Goal: Task Accomplishment & Management: Complete application form

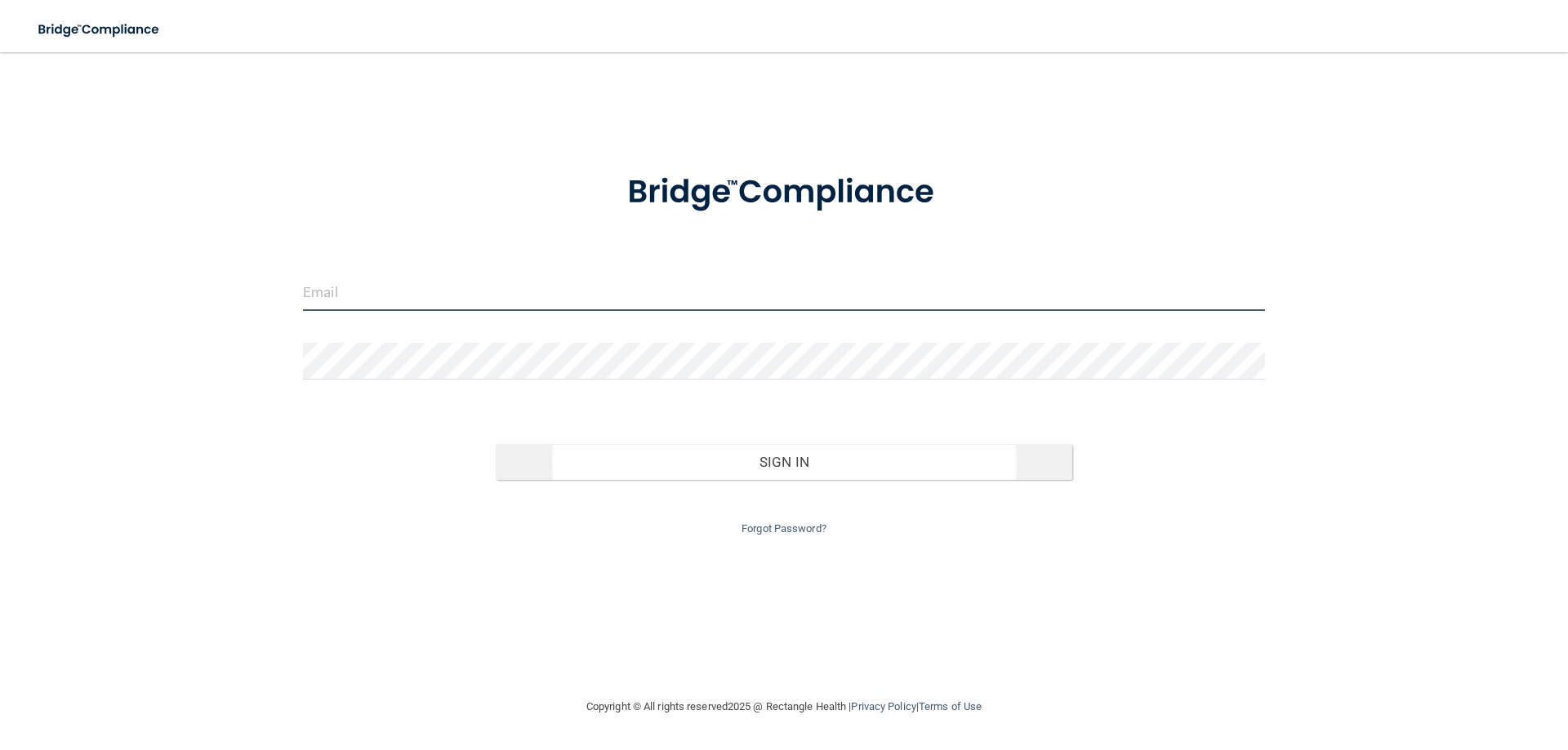
type input "[EMAIL_ADDRESS][DOMAIN_NAME]"
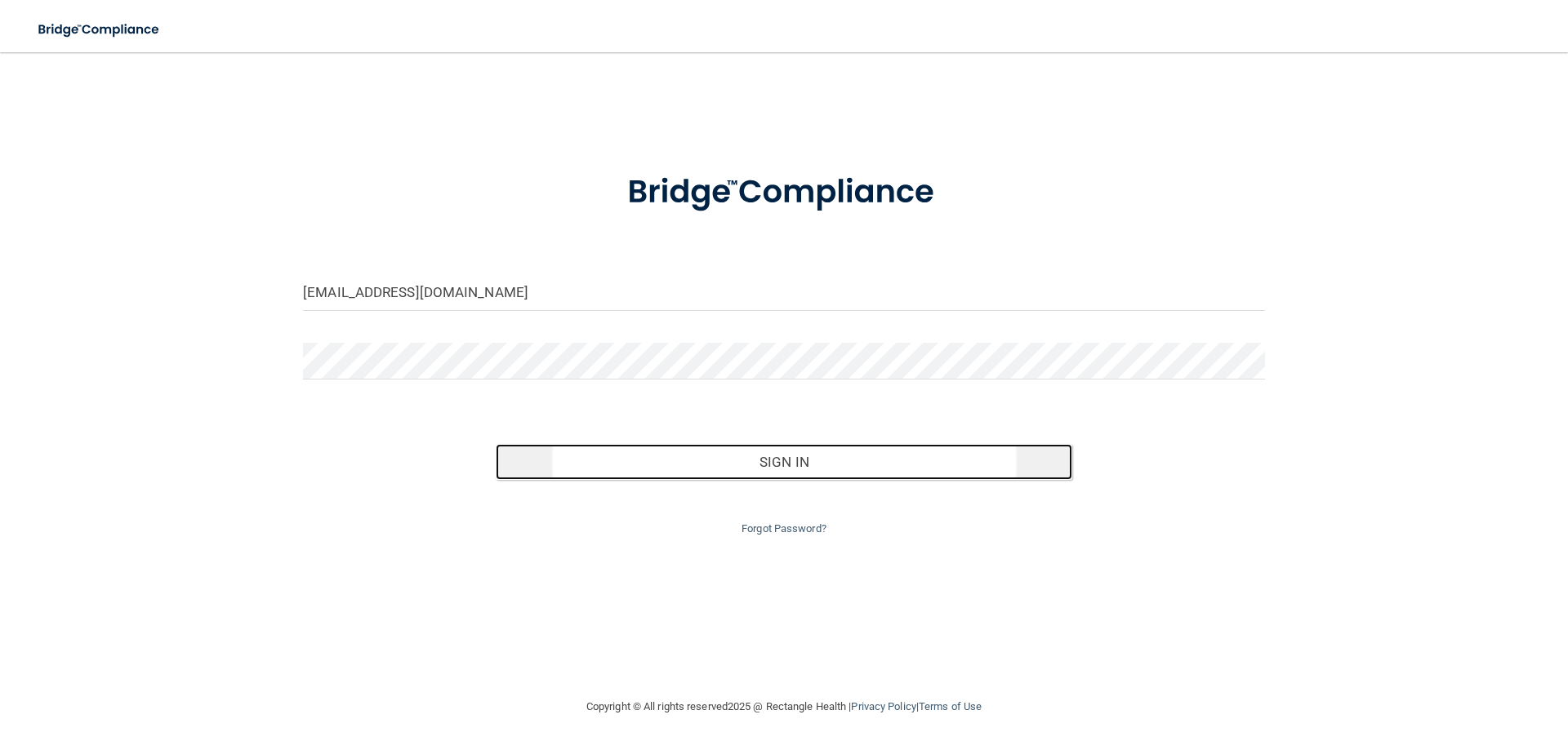
click at [781, 470] on button "Sign In" at bounding box center [784, 462] width 578 height 36
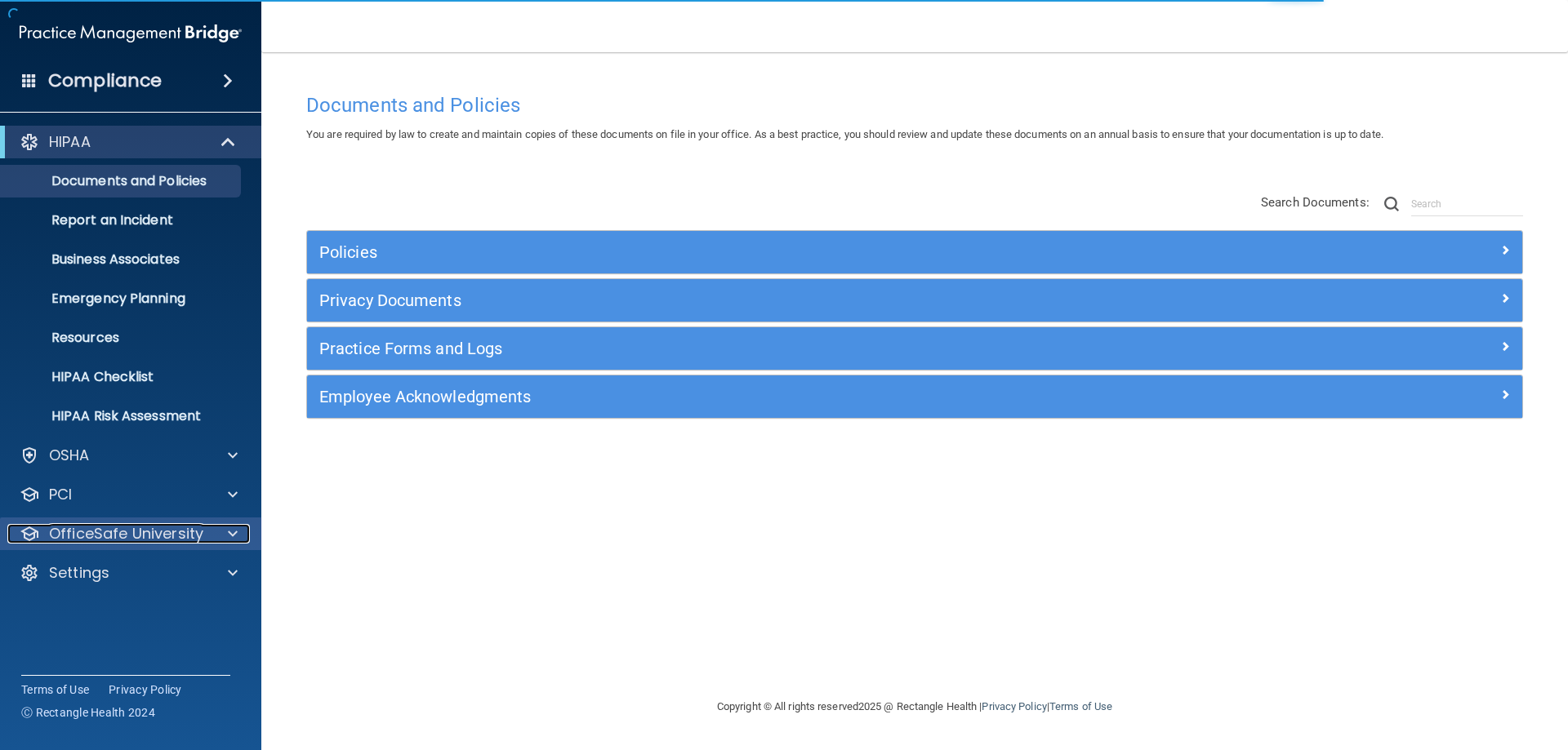
click at [165, 526] on p "OfficeSafe University" at bounding box center [126, 534] width 154 height 19
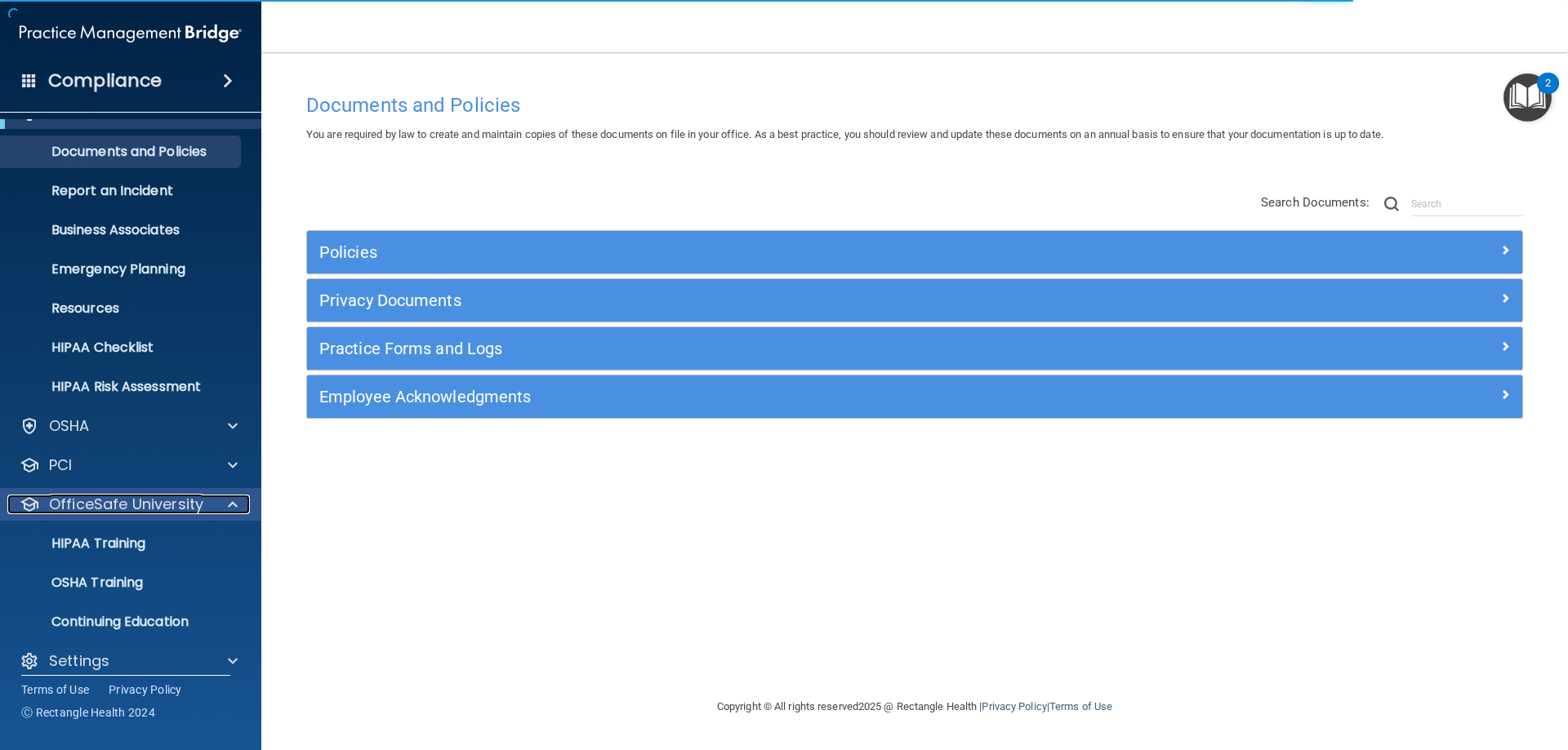
scroll to position [45, 0]
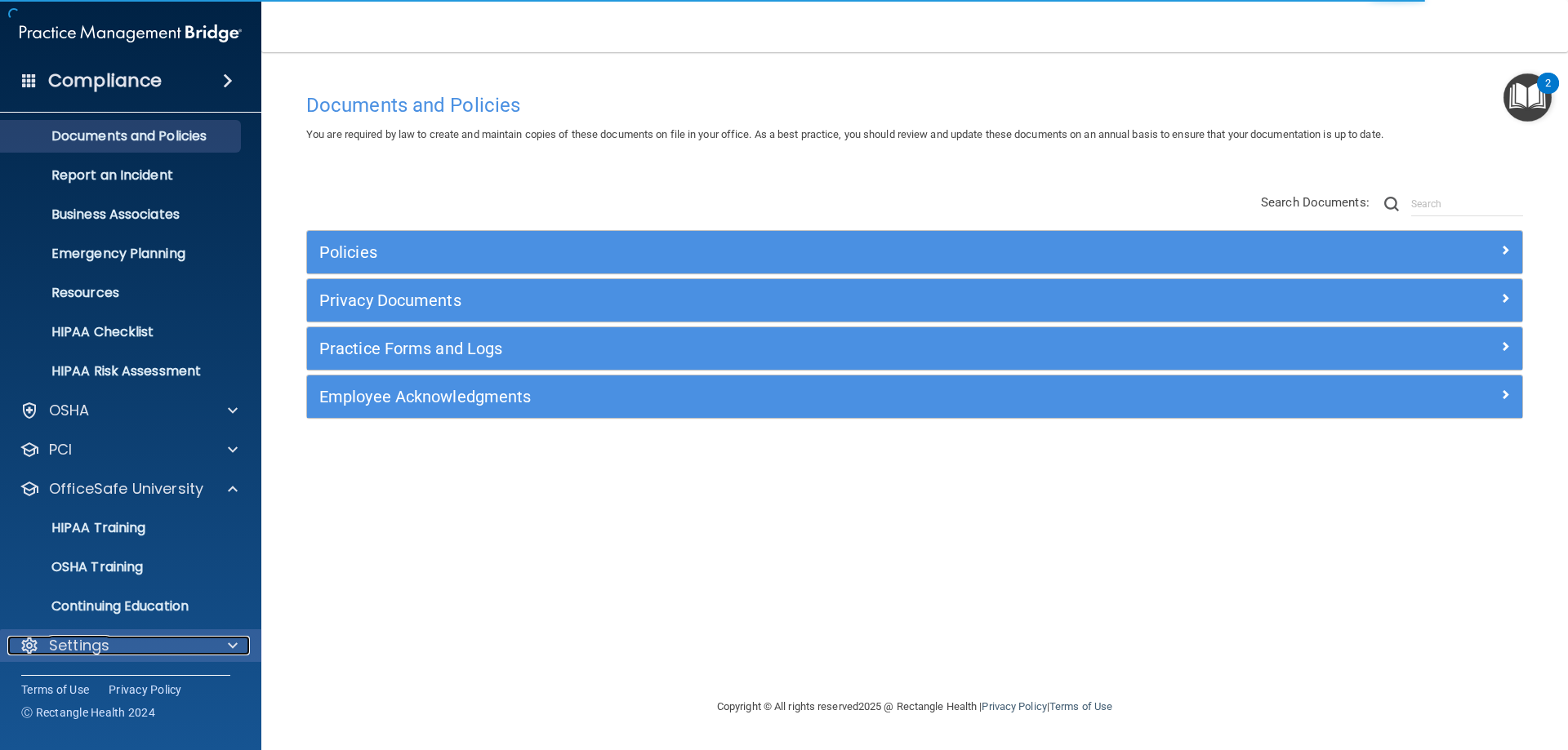
click at [152, 646] on div "Settings" at bounding box center [109, 645] width 203 height 19
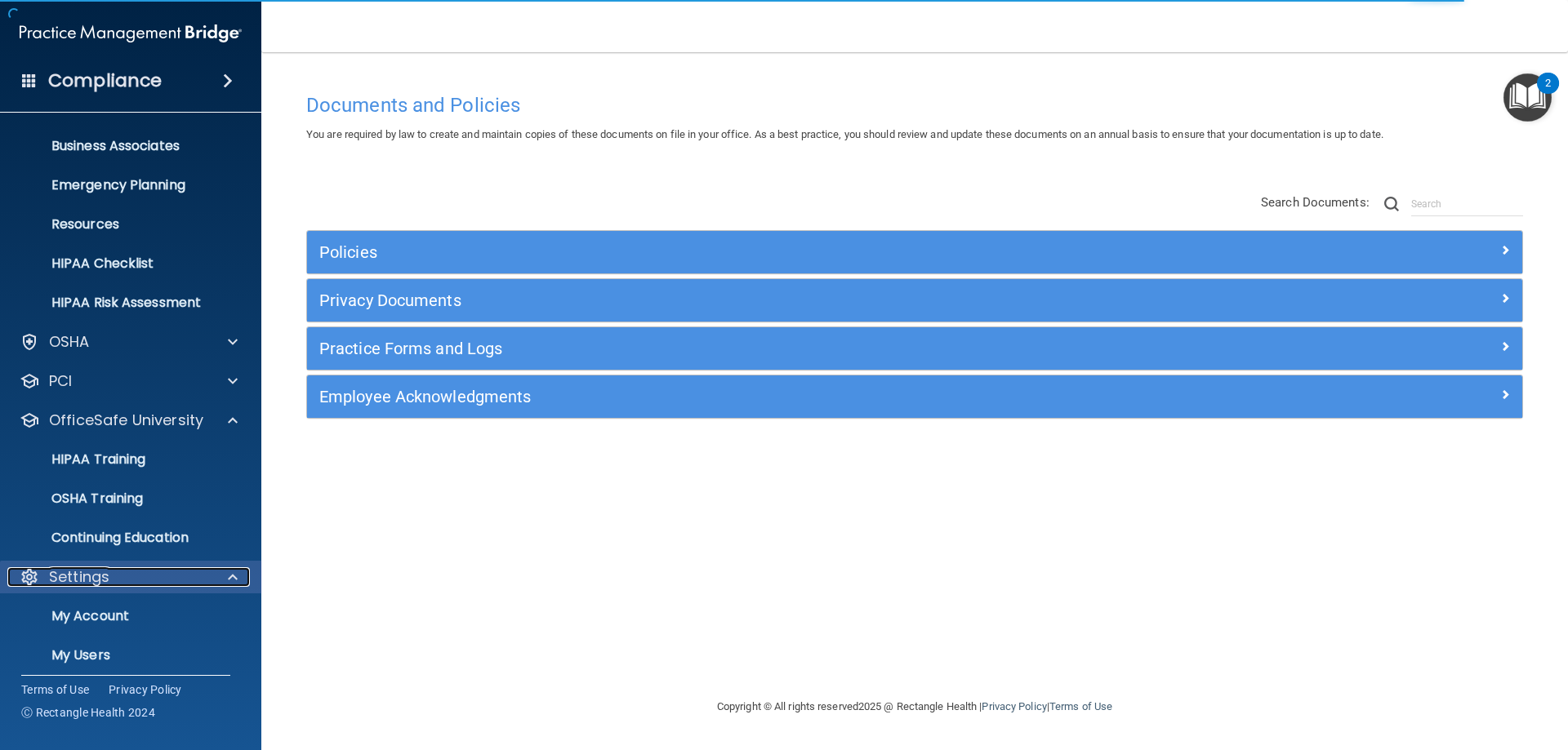
scroll to position [202, 0]
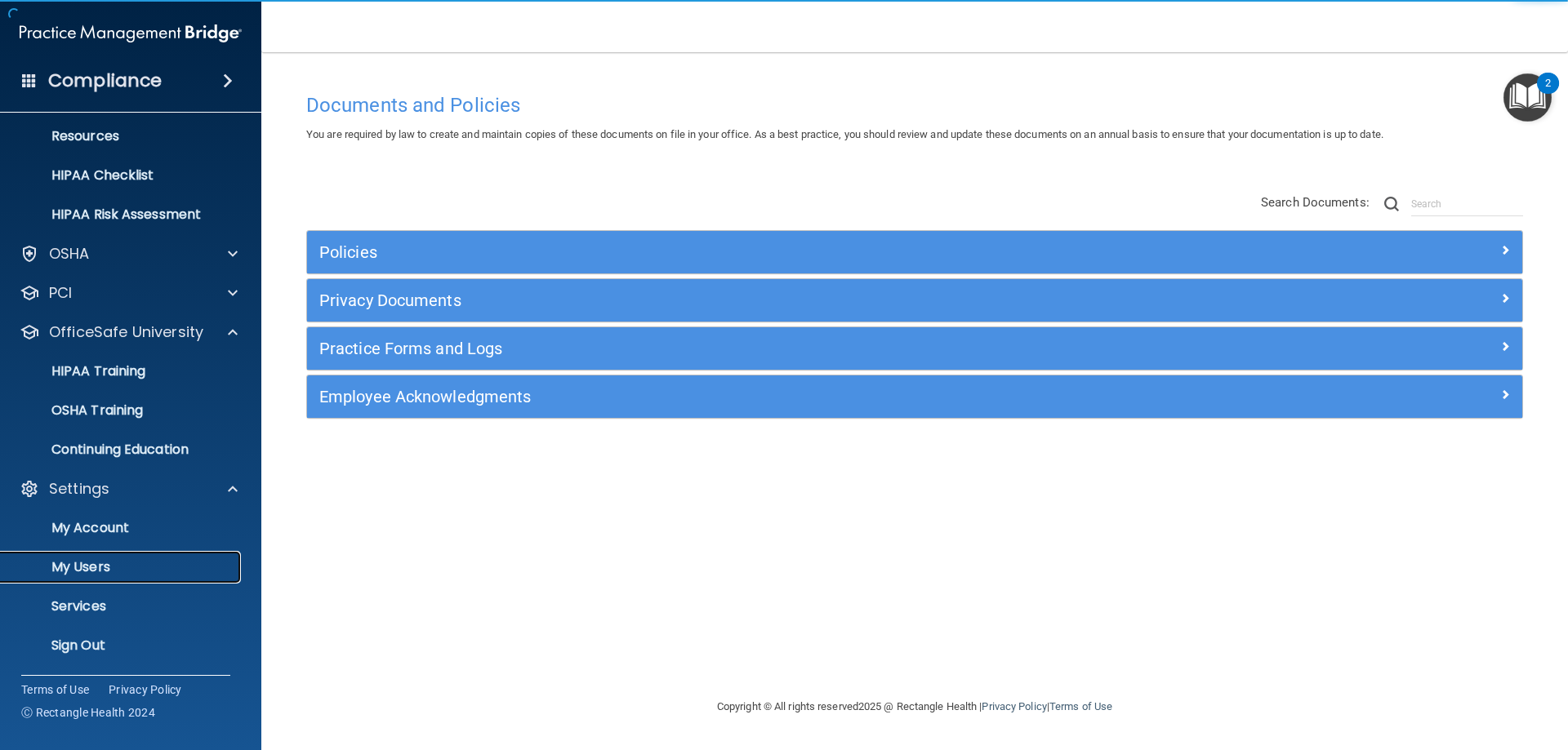
click at [144, 570] on p "My Users" at bounding box center [122, 568] width 223 height 16
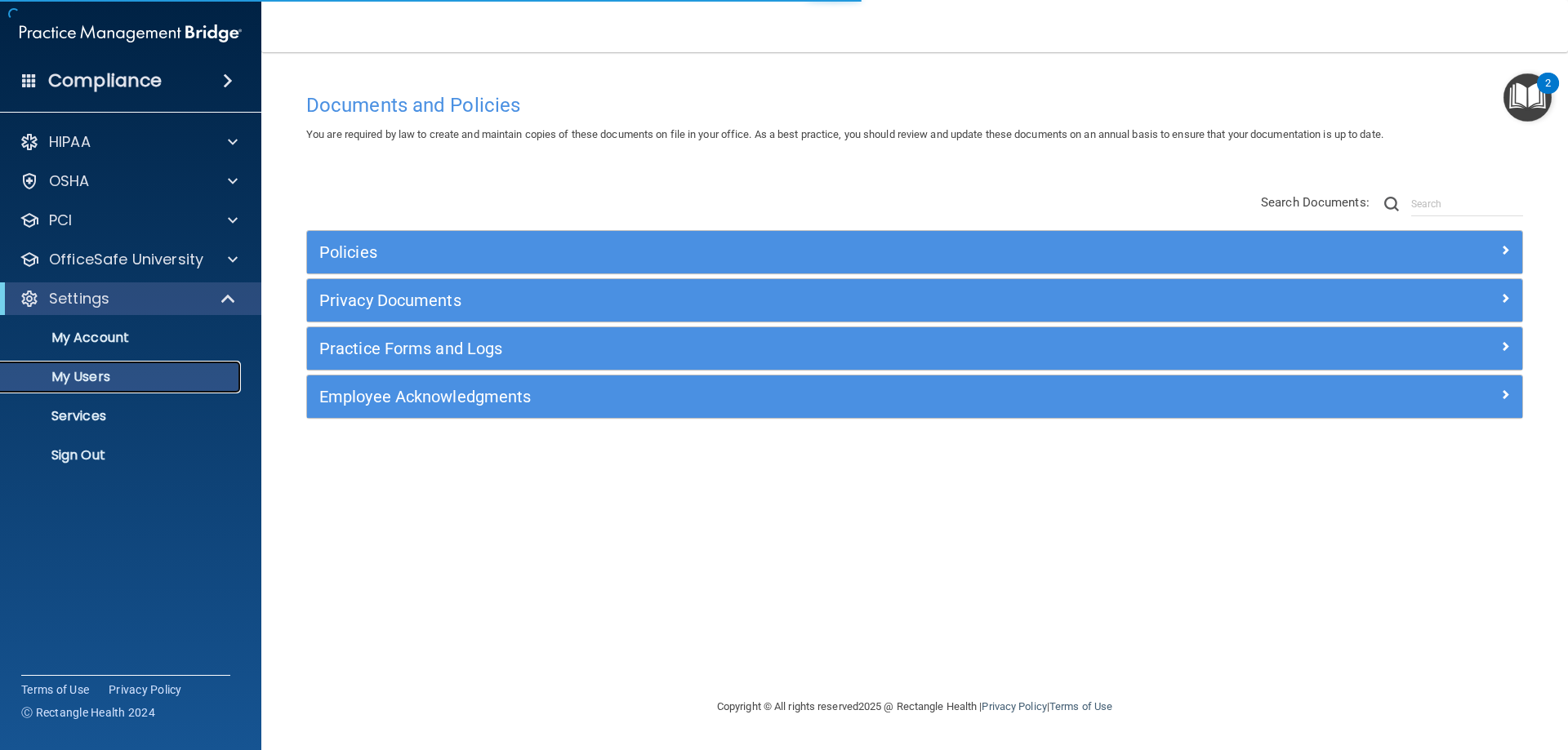
select select "20"
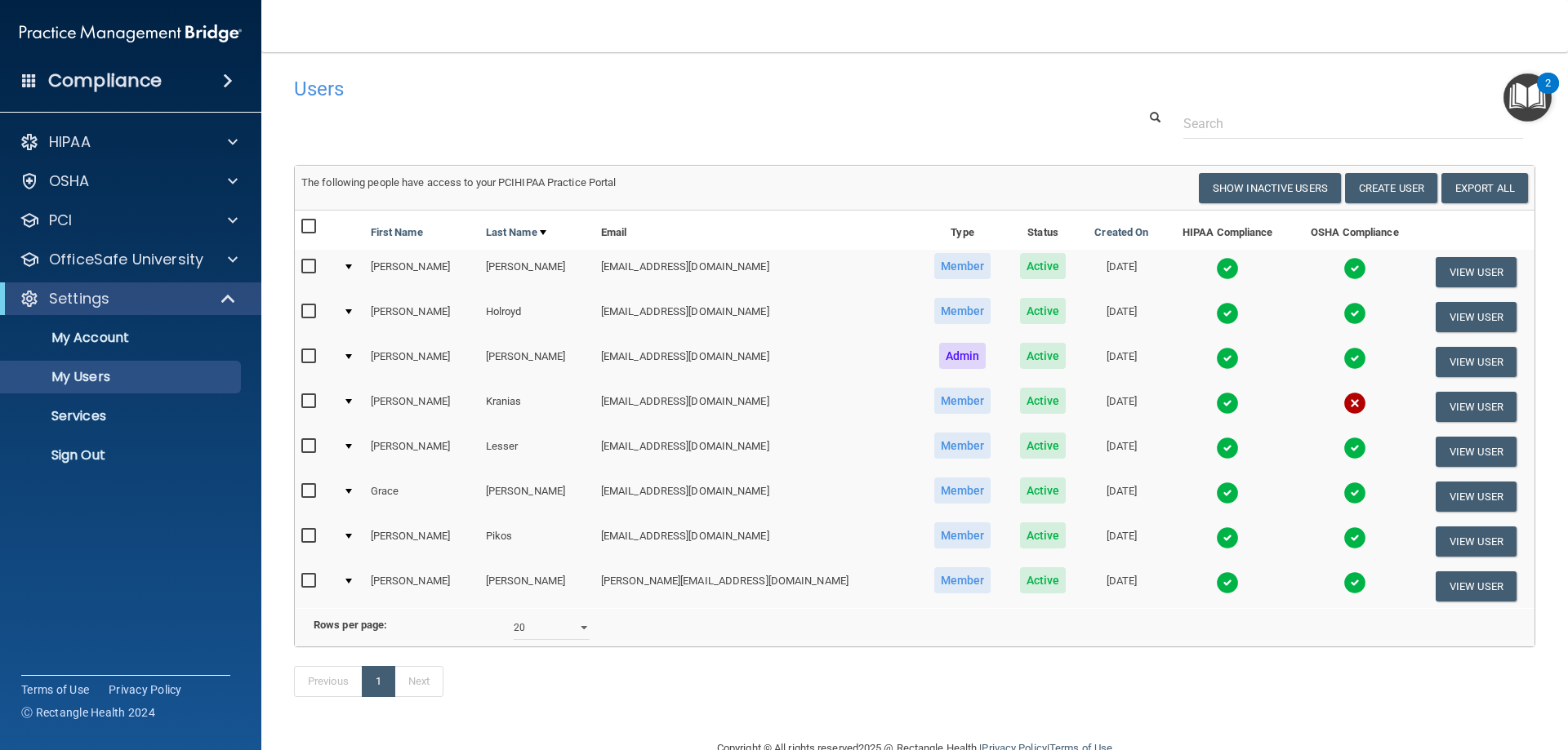
click at [310, 491] on input "checkbox" at bounding box center [310, 492] width 19 height 13
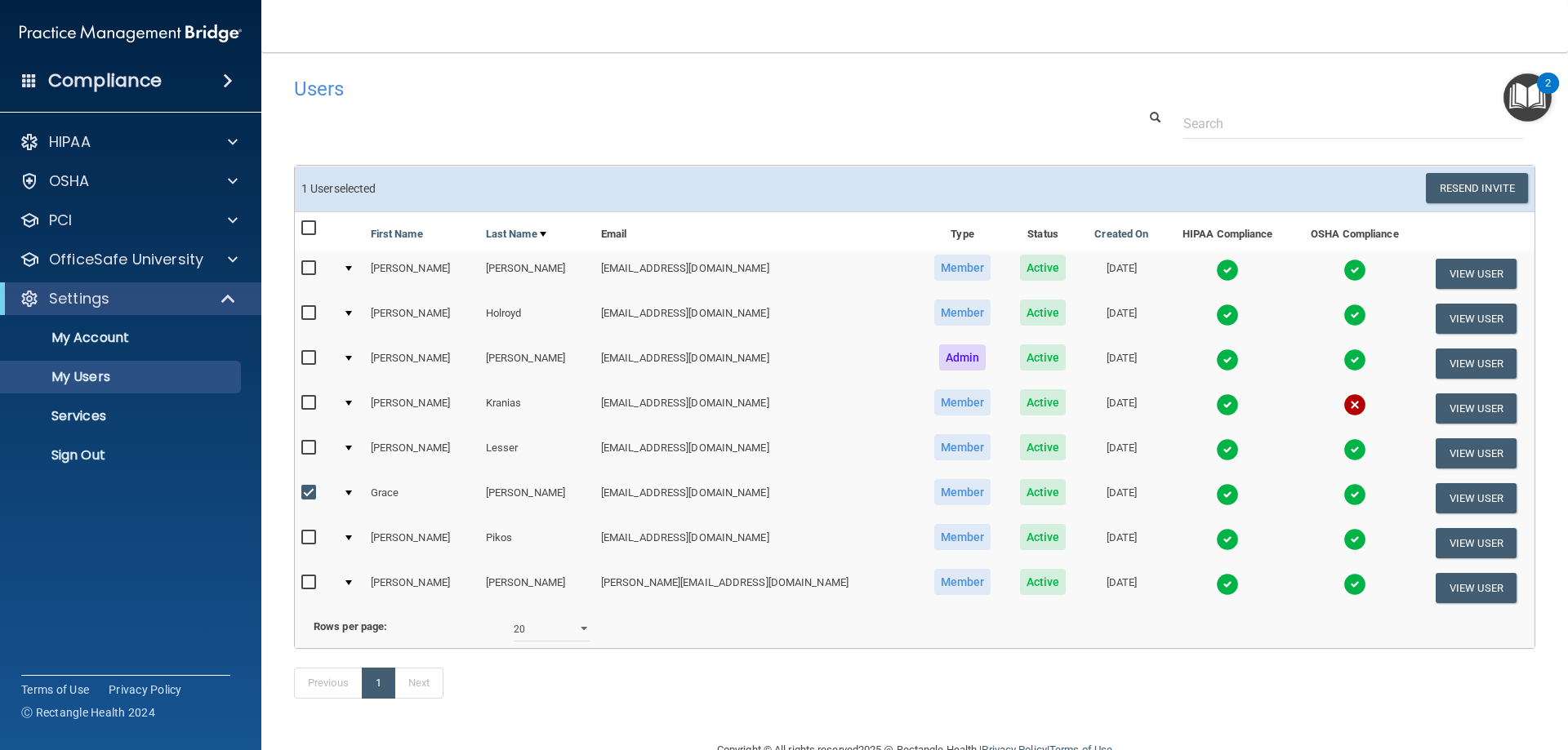
click at [360, 493] on td at bounding box center [350, 498] width 27 height 45
click at [352, 493] on div at bounding box center [349, 493] width 6 height 5
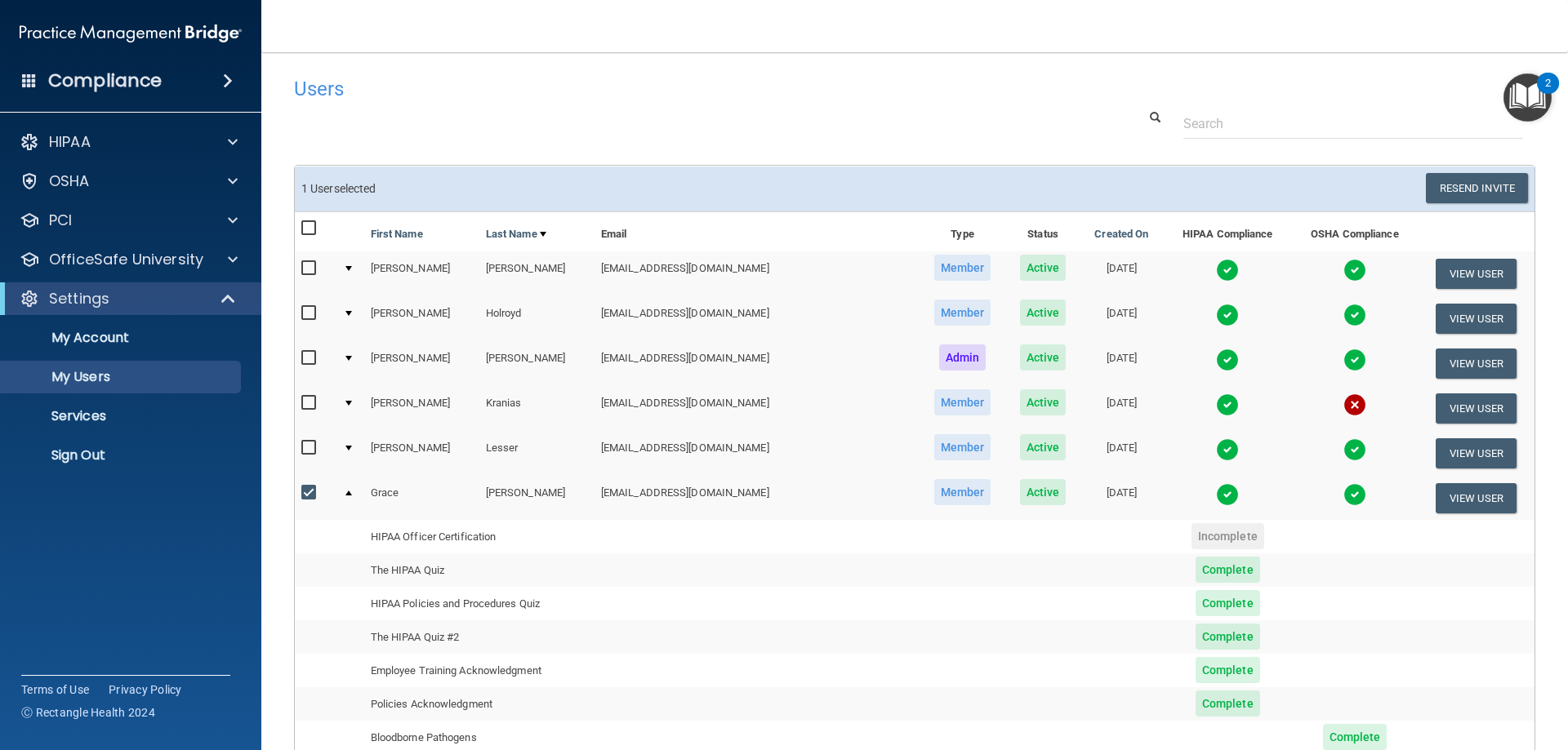
click at [353, 488] on td at bounding box center [350, 498] width 27 height 44
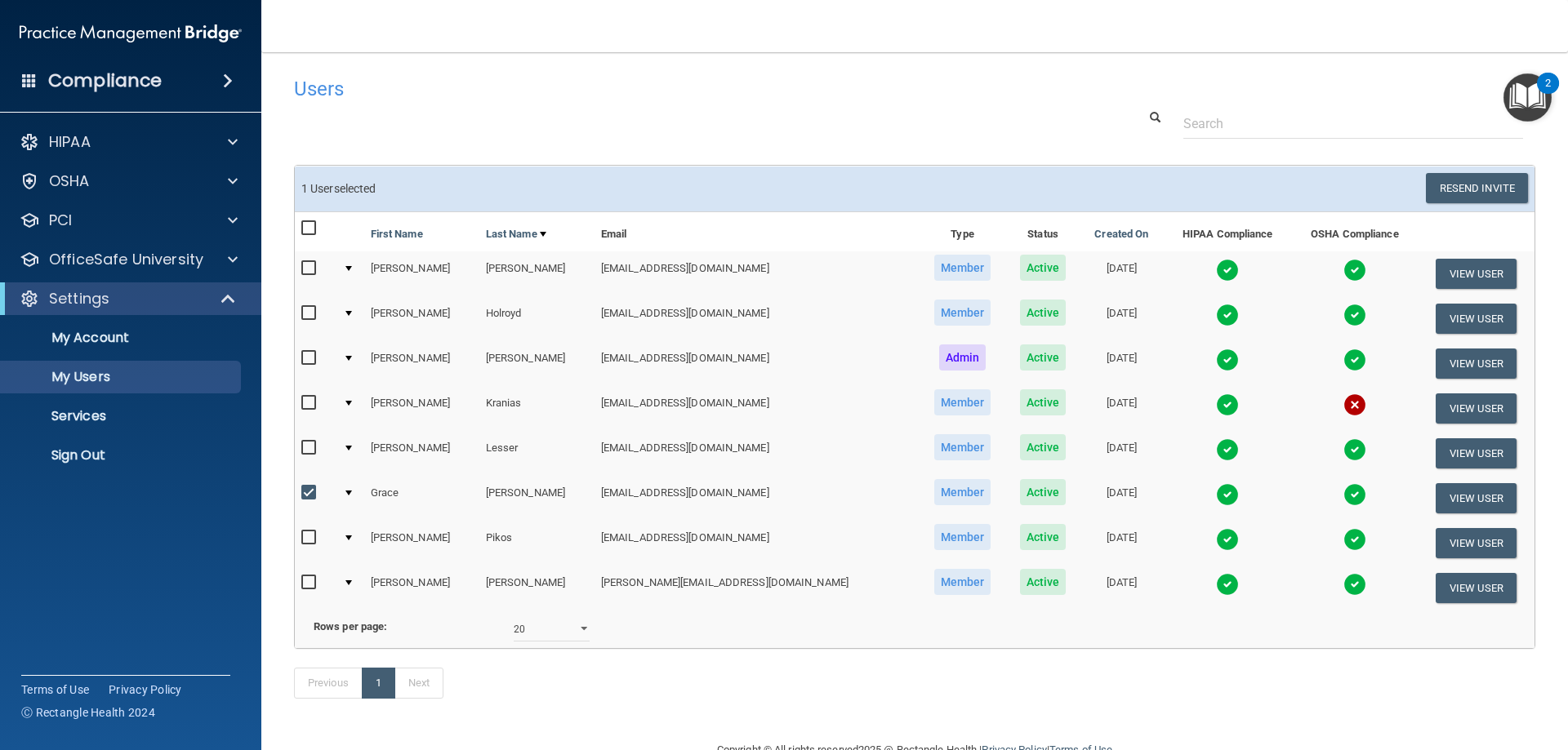
click at [303, 487] on input "checkbox" at bounding box center [310, 493] width 19 height 13
checkbox input "false"
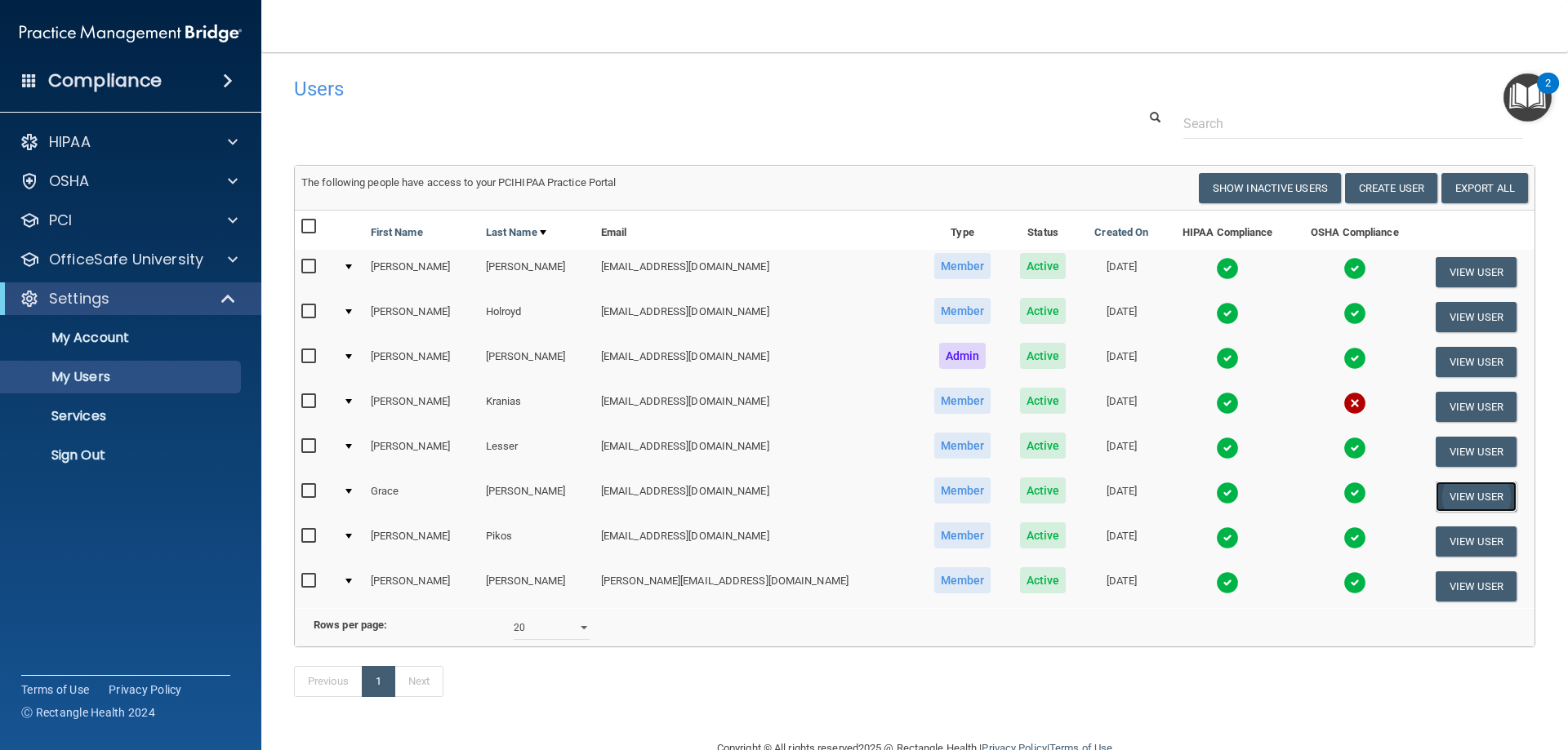
click at [1452, 501] on button "View User" at bounding box center [1476, 496] width 81 height 30
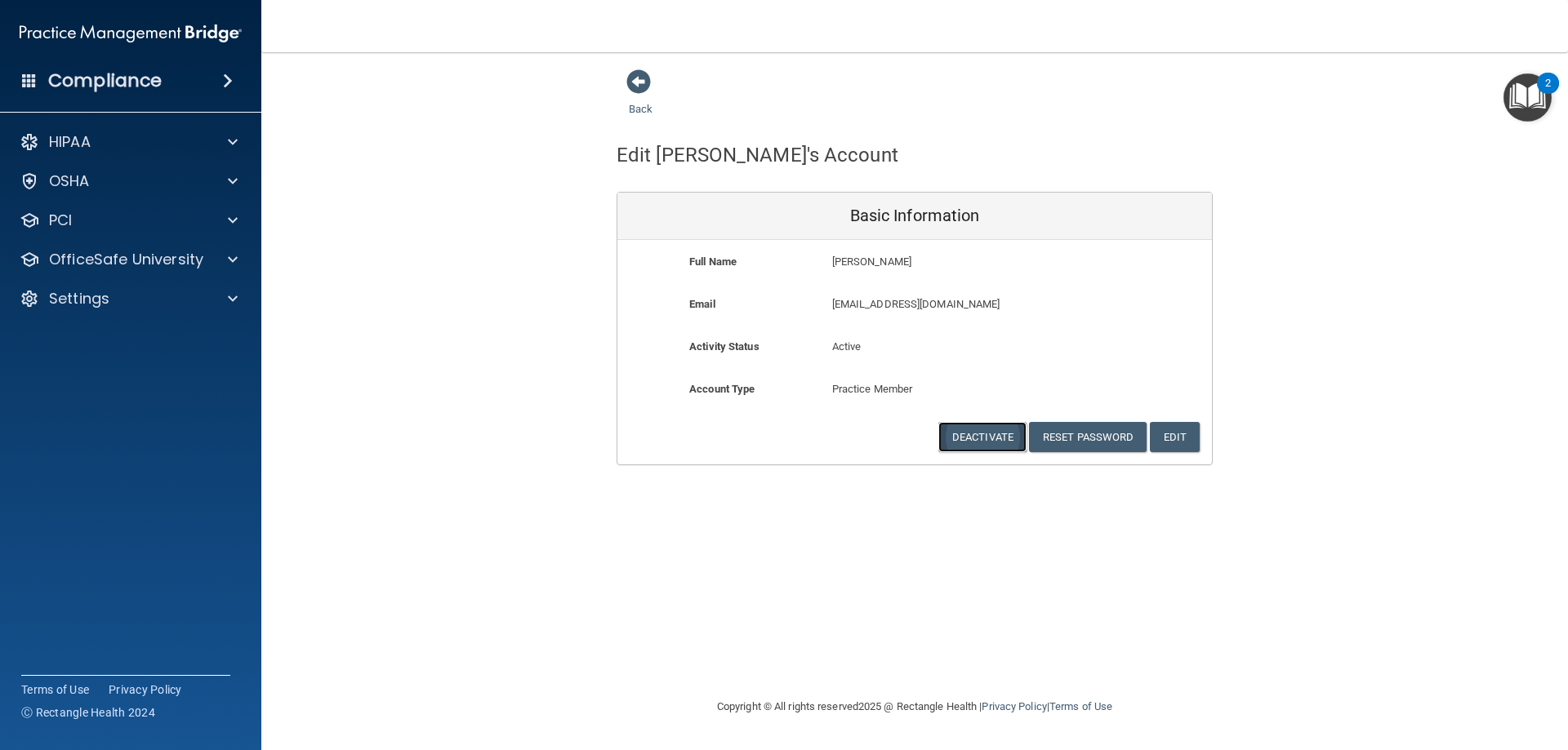
click at [976, 439] on button "Deactivate" at bounding box center [982, 437] width 89 height 30
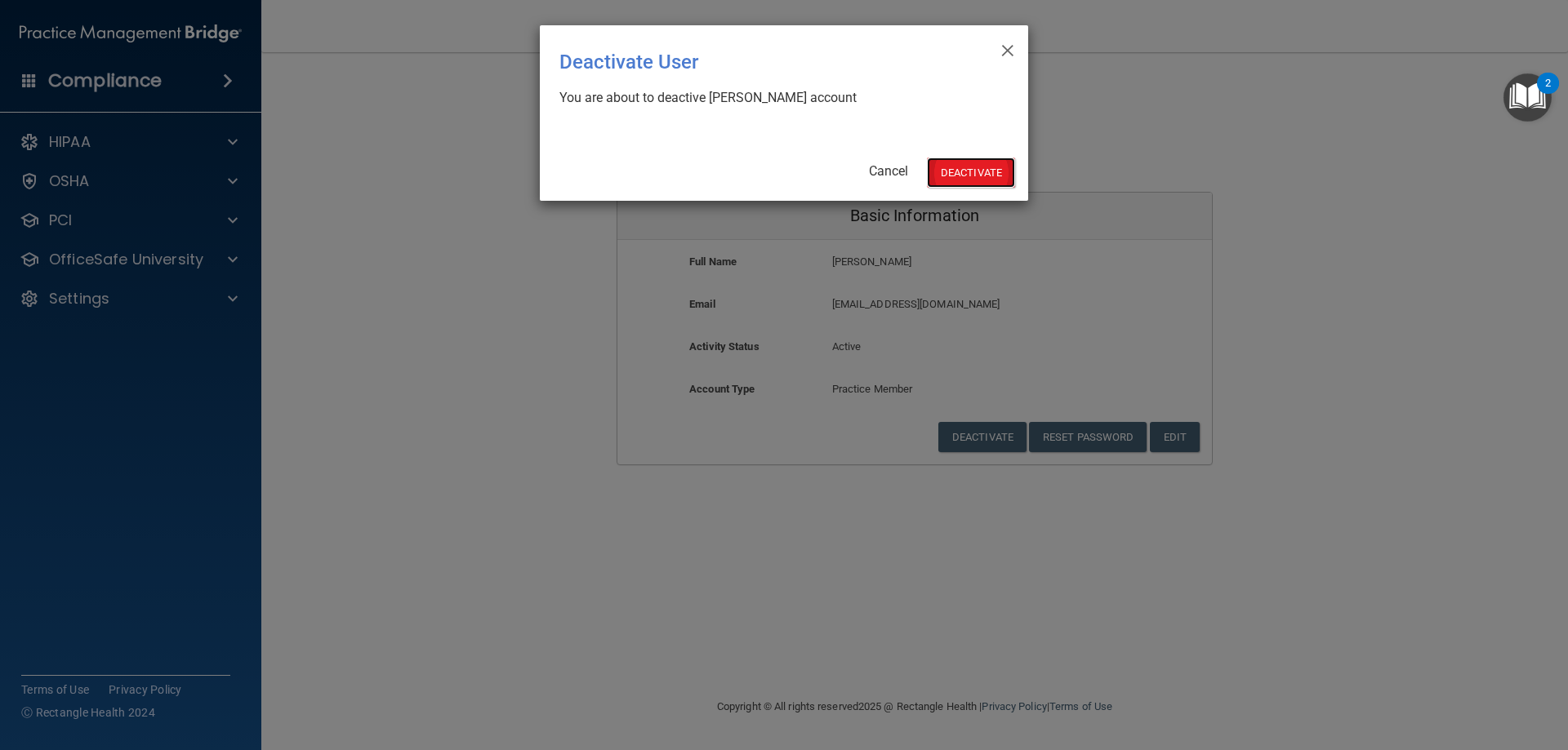
click at [980, 188] on button "Deactivate" at bounding box center [971, 172] width 89 height 30
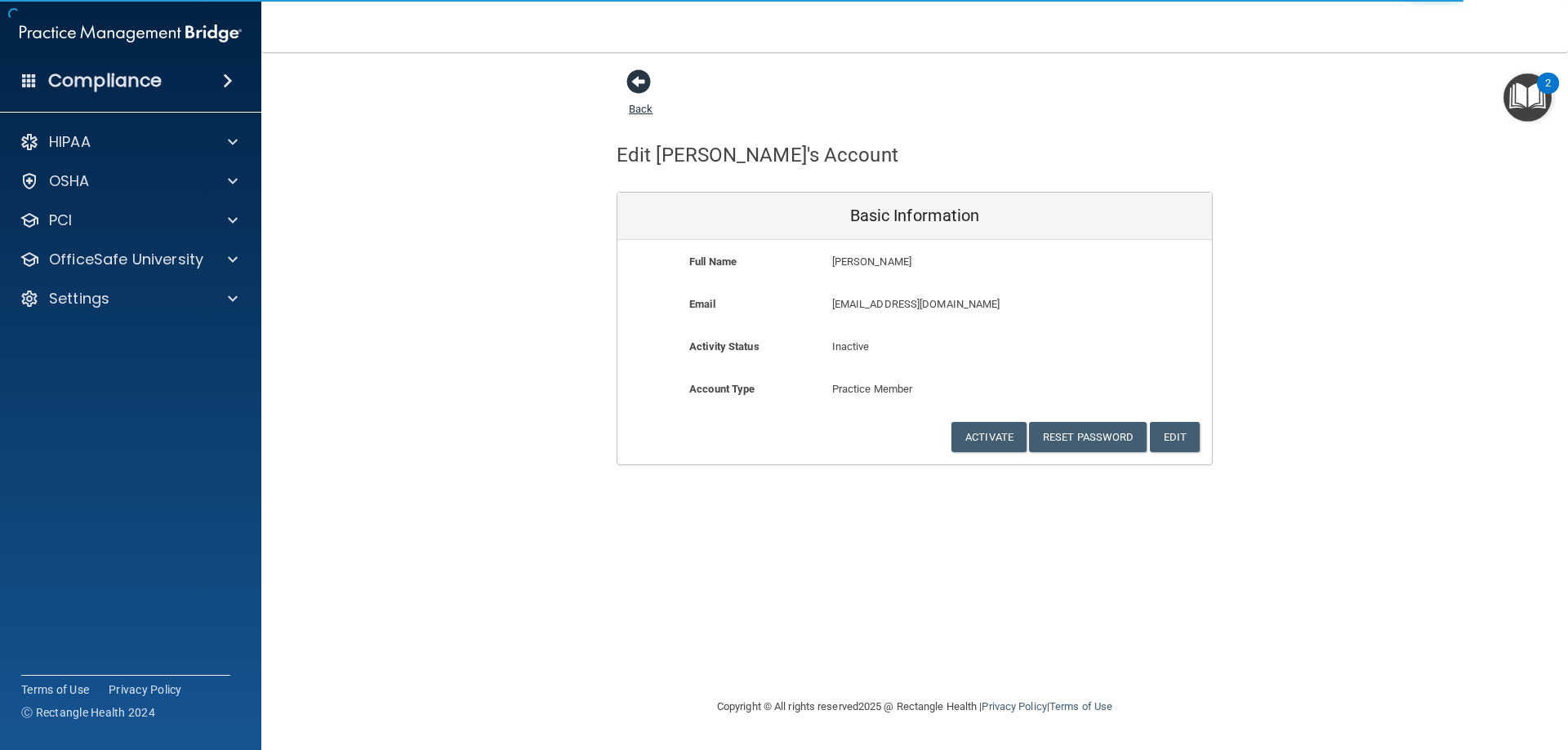
click at [642, 89] on span at bounding box center [638, 81] width 25 height 25
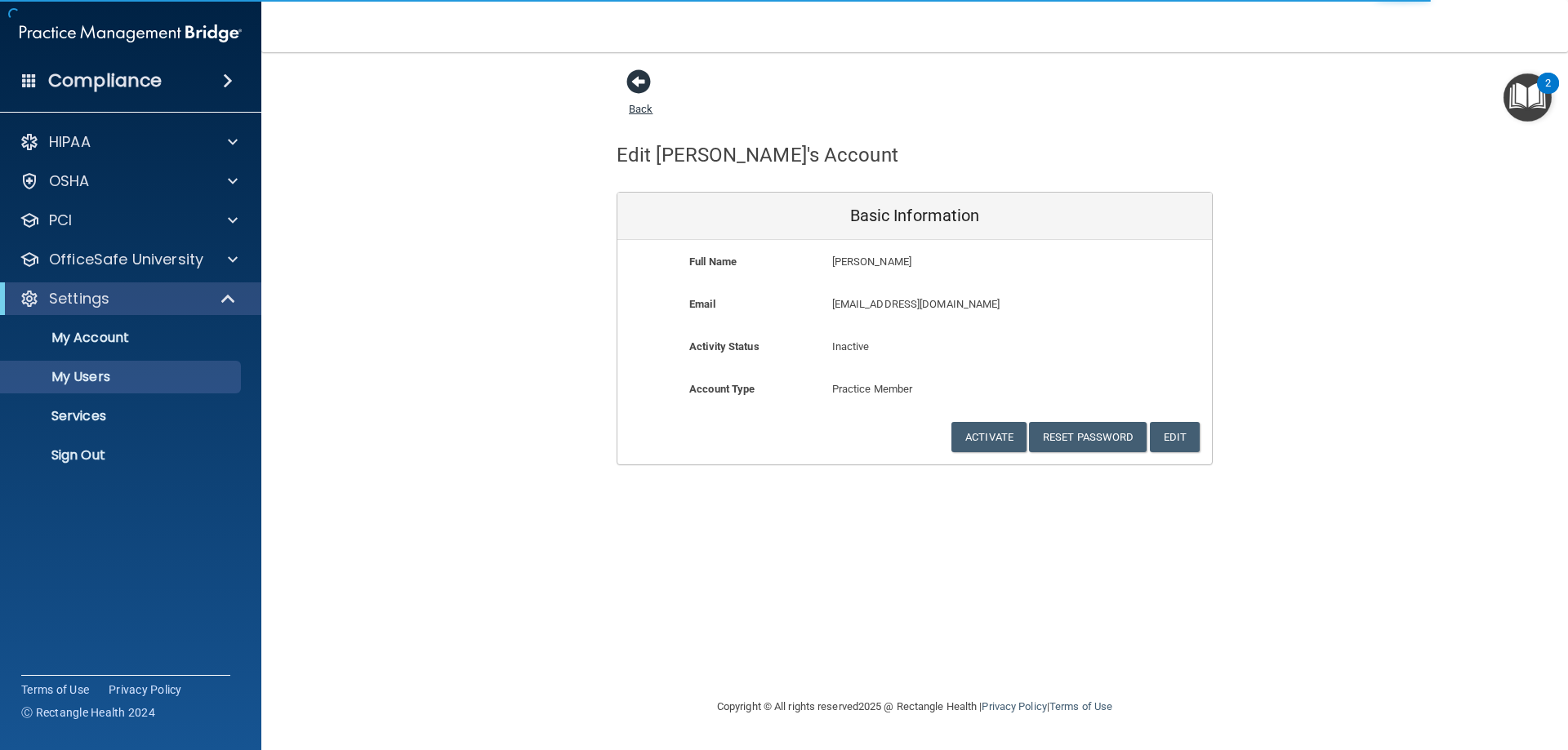
select select "20"
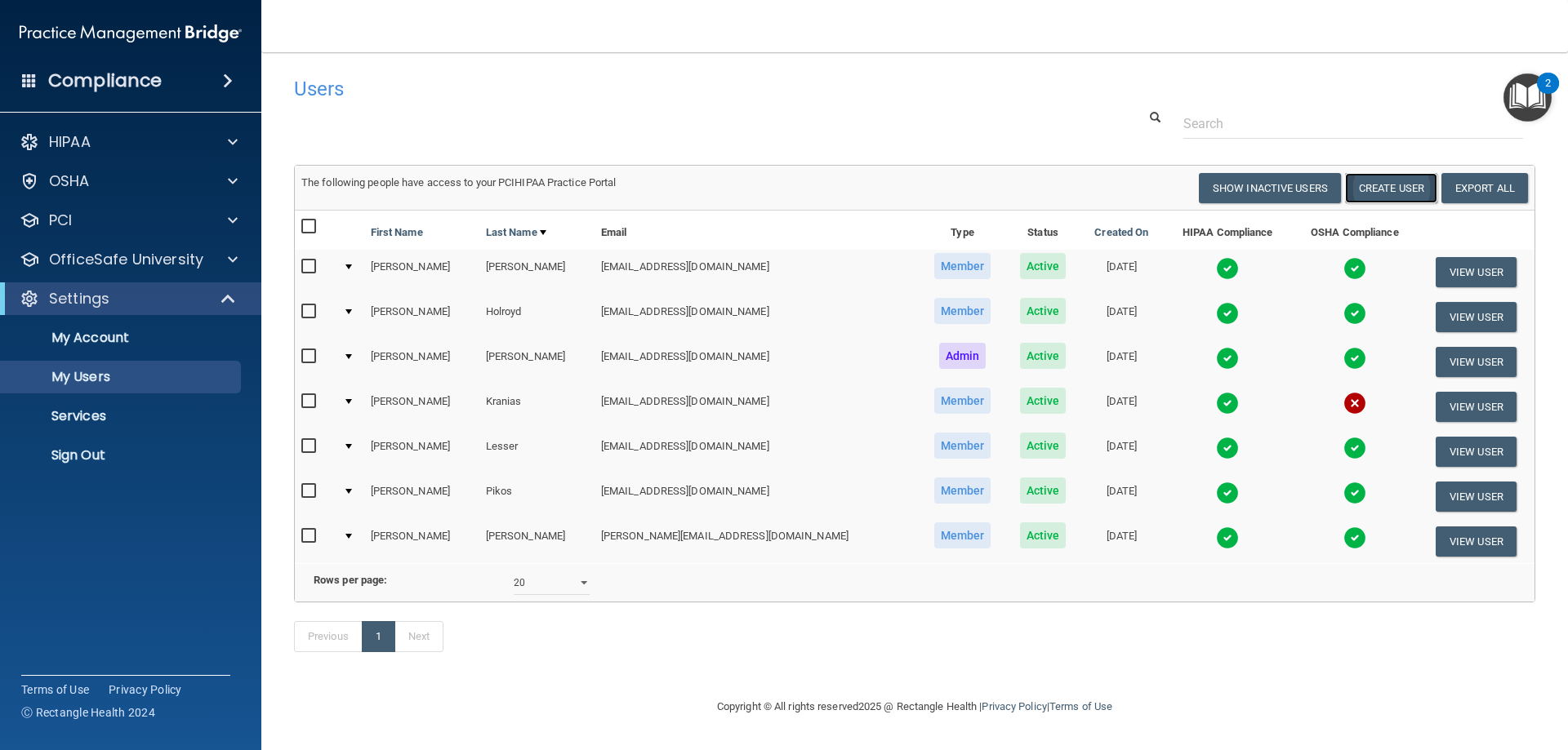
click at [1376, 190] on button "Create User" at bounding box center [1391, 188] width 92 height 30
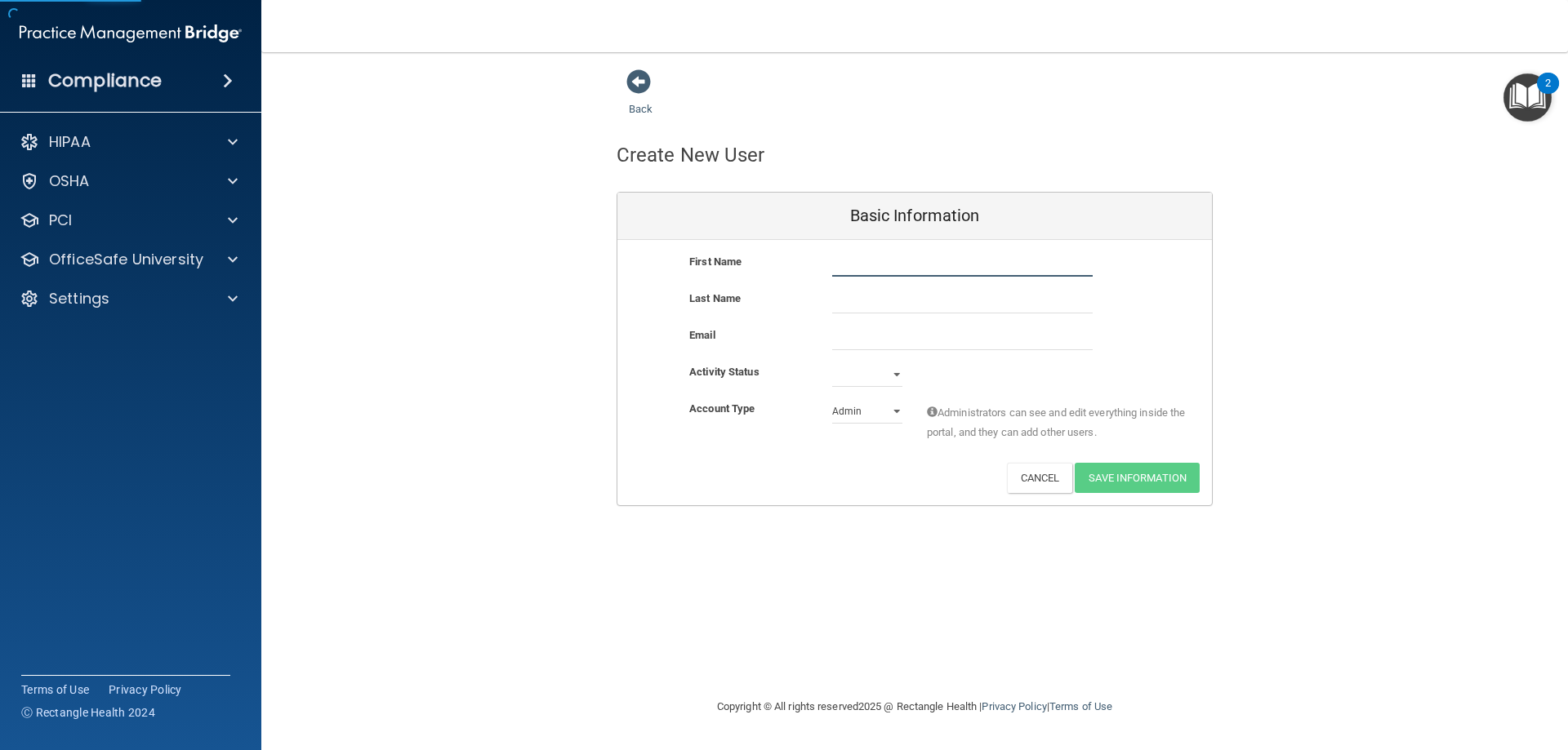
click at [851, 256] on input "text" at bounding box center [962, 265] width 260 height 25
type input "Cherish"
type input "Barnum"
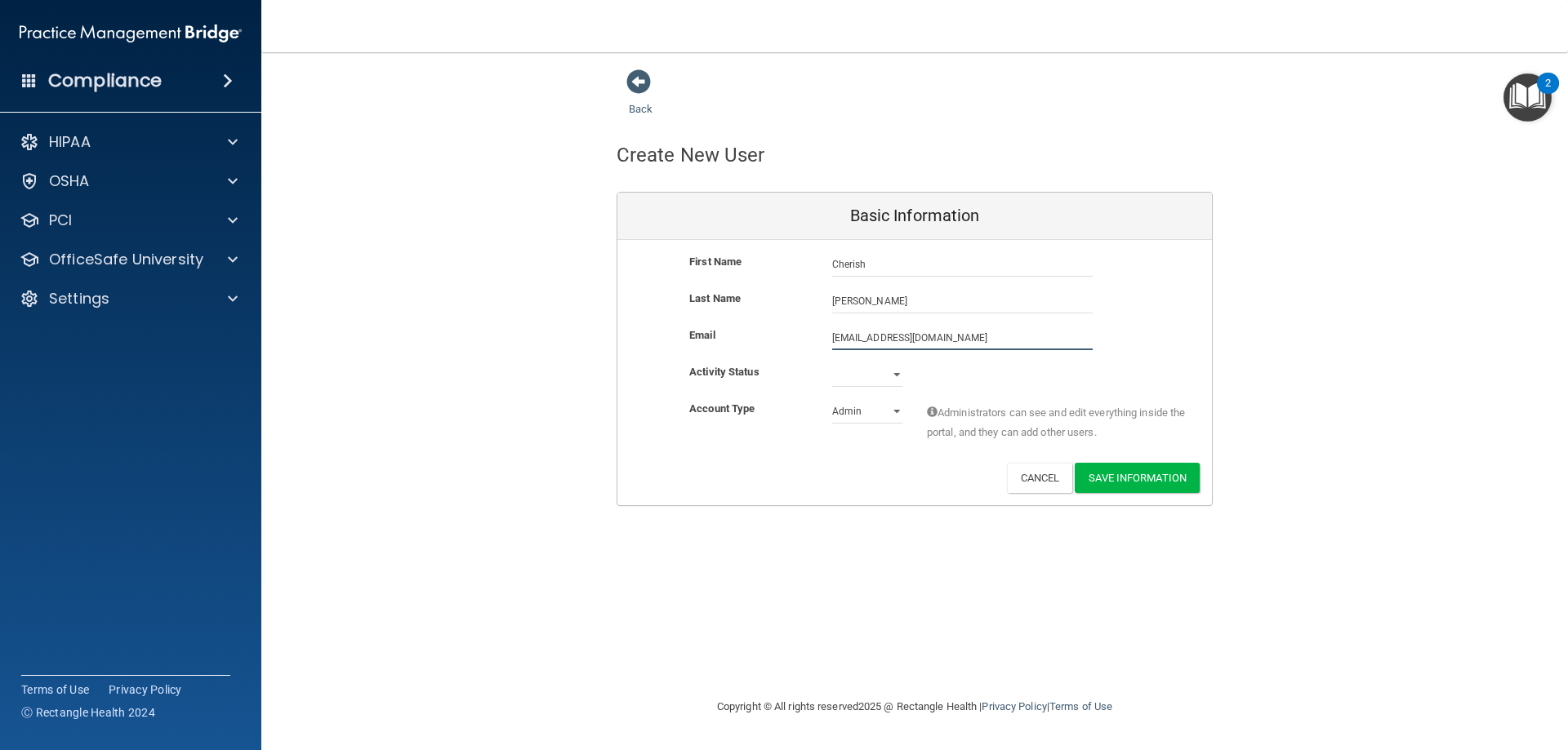
type input "cherishbarnum06@gmail.com"
click at [885, 369] on select "Active Inactive" at bounding box center [867, 374] width 70 height 25
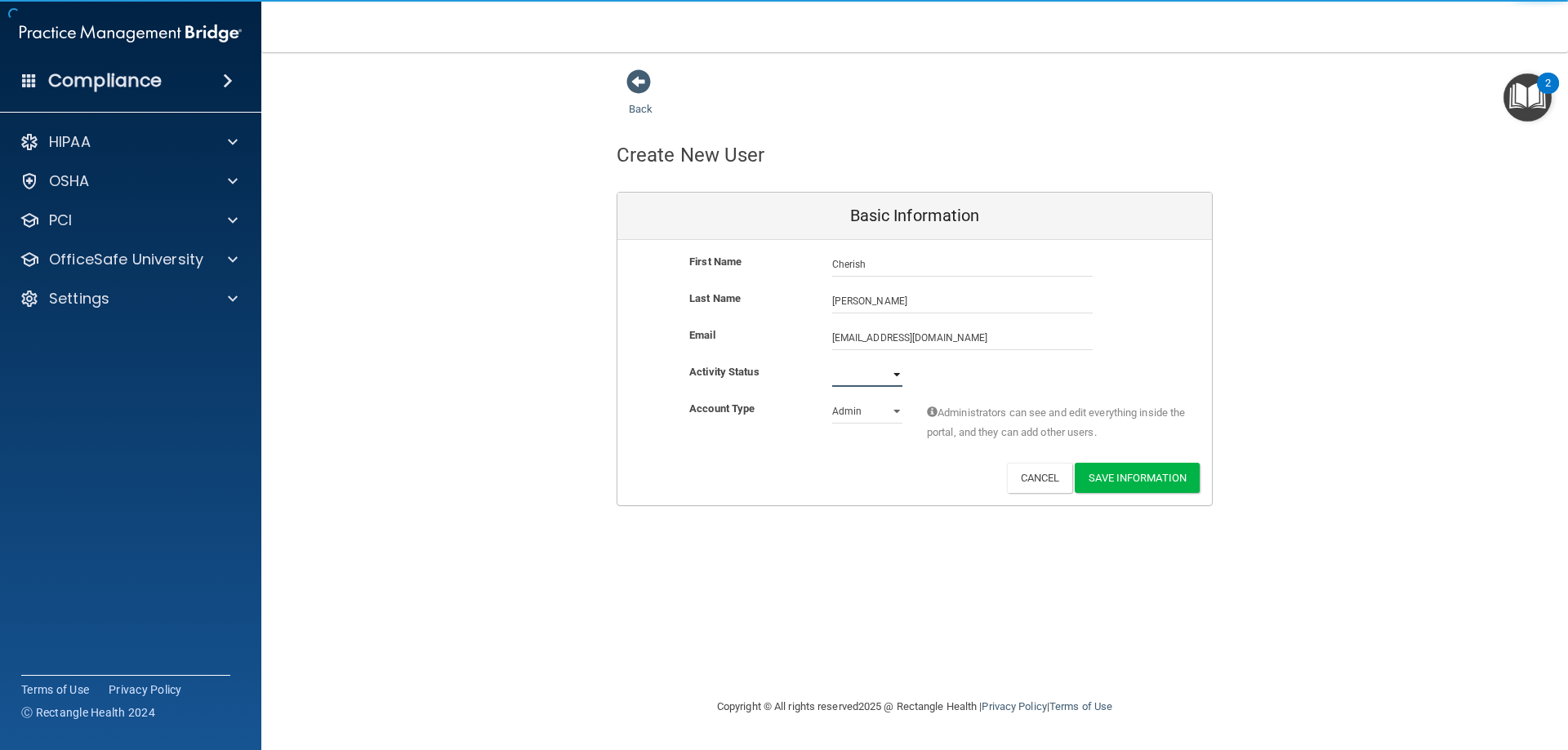
select select "active"
click at [832, 362] on select "Active Inactive" at bounding box center [867, 374] width 70 height 25
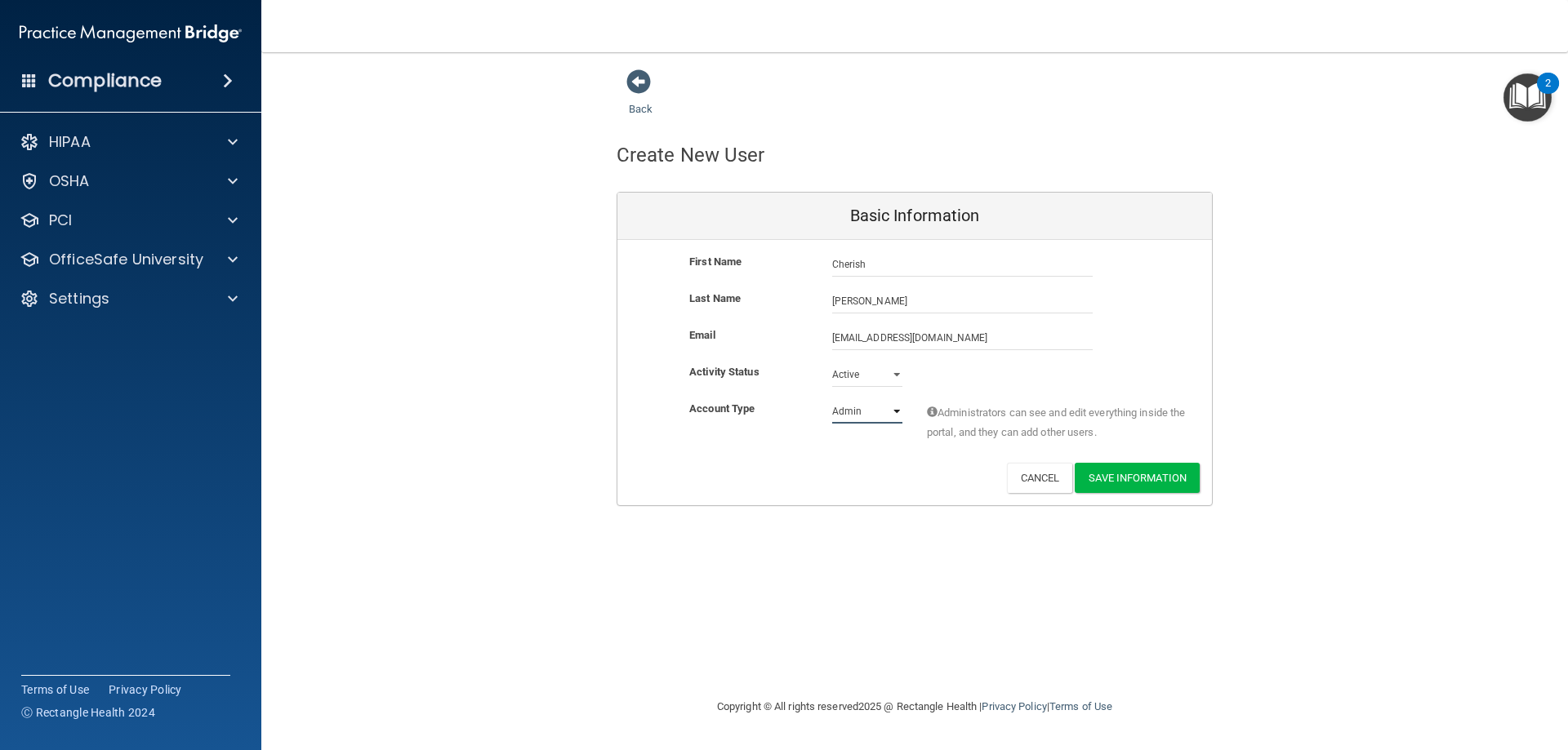
click at [873, 414] on select "Admin Member" at bounding box center [867, 411] width 70 height 25
select select "practice_member"
click at [832, 400] on select "Admin Member" at bounding box center [867, 411] width 70 height 25
click at [1154, 481] on button "Save Information" at bounding box center [1137, 477] width 125 height 30
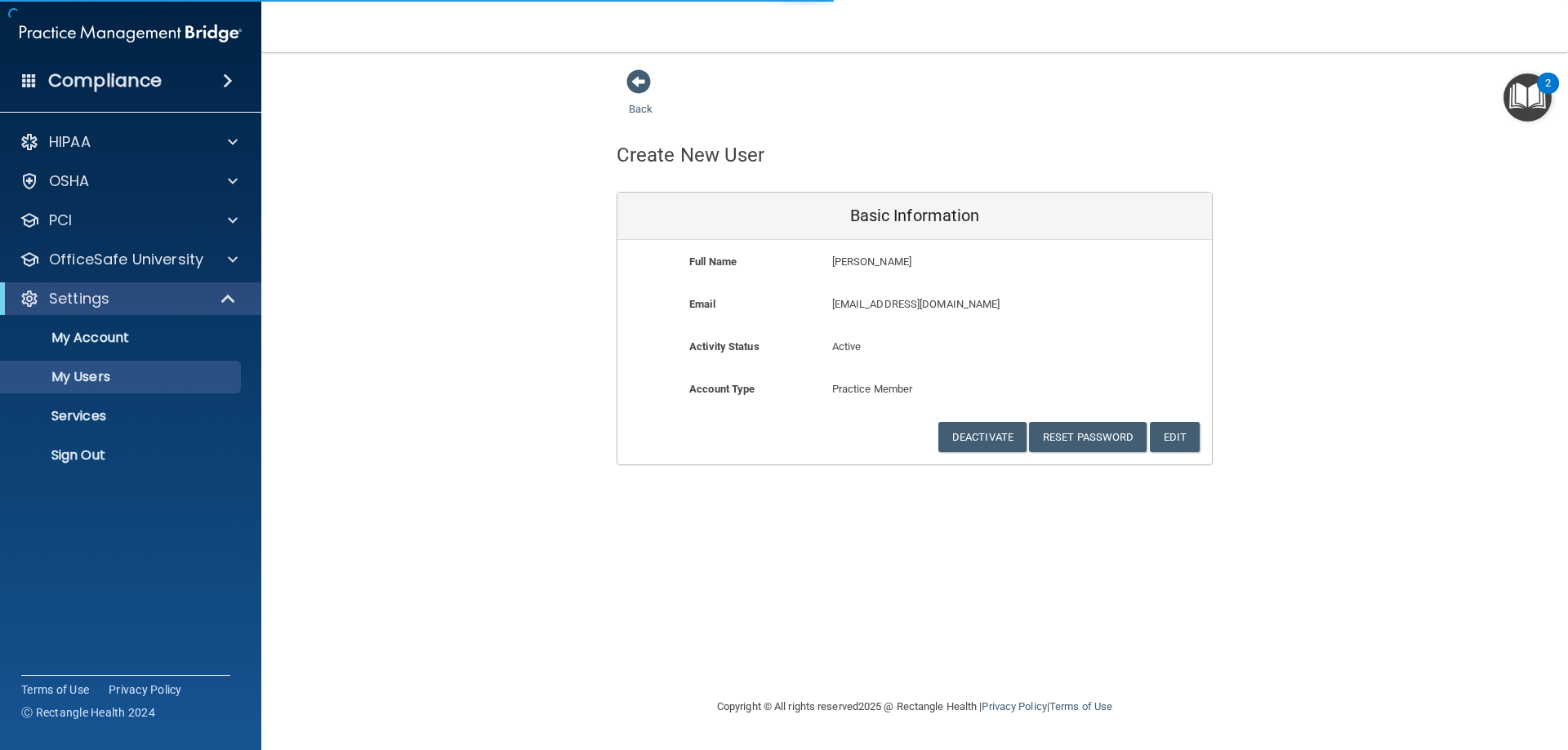
select select "20"
